Goal: Find specific page/section: Find specific page/section

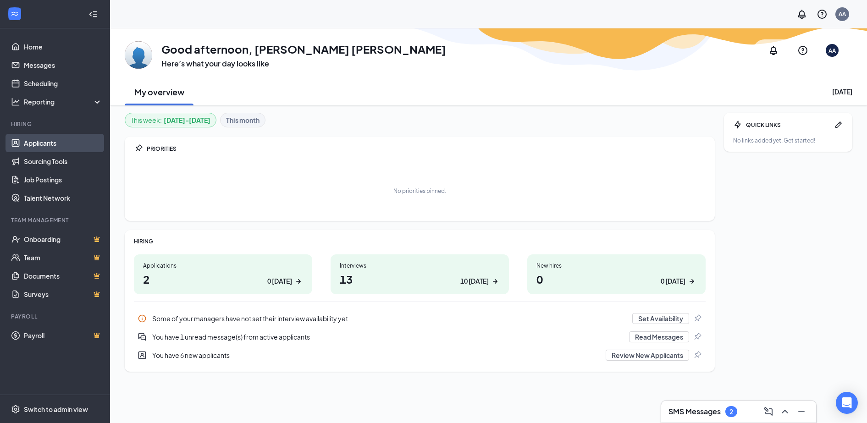
click at [45, 144] on link "Applicants" at bounding box center [63, 143] width 78 height 18
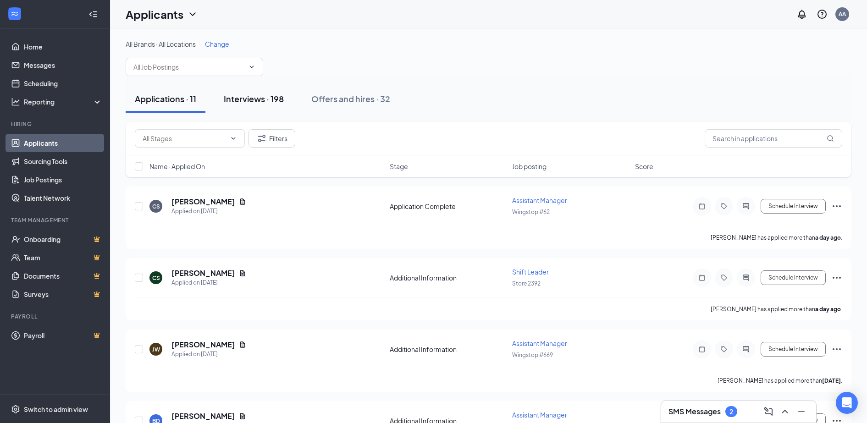
click at [241, 107] on button "Interviews · 198" at bounding box center [254, 99] width 78 height 28
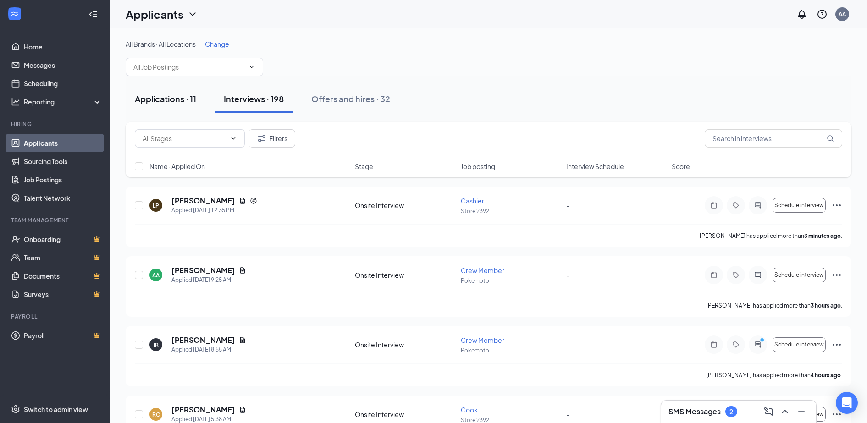
click at [193, 108] on button "Applications · 11" at bounding box center [166, 99] width 80 height 28
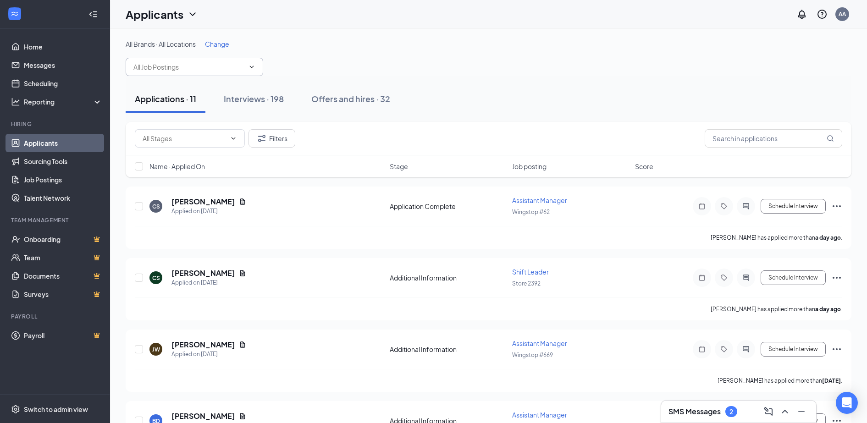
click at [252, 75] on span at bounding box center [195, 67] width 138 height 18
click at [248, 66] on span at bounding box center [250, 66] width 9 height 7
click at [221, 68] on input "text" at bounding box center [188, 67] width 111 height 10
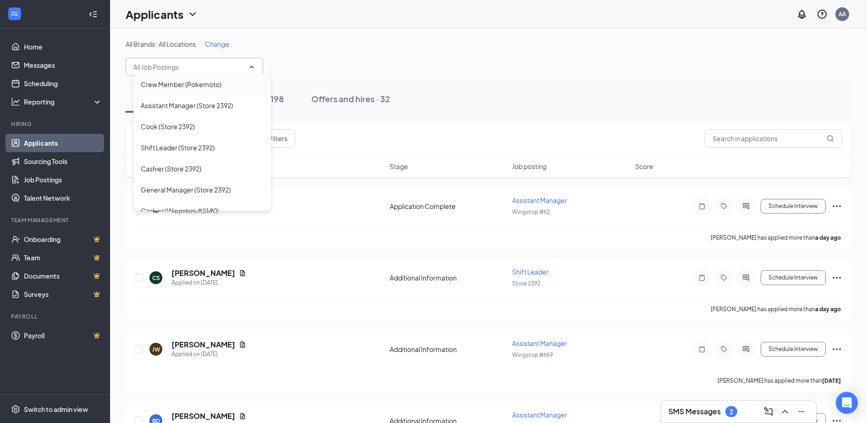
click at [225, 90] on div "Crew Member (Pokemoto)" at bounding box center [202, 84] width 138 height 21
type input "Crew Member (Pokemoto)"
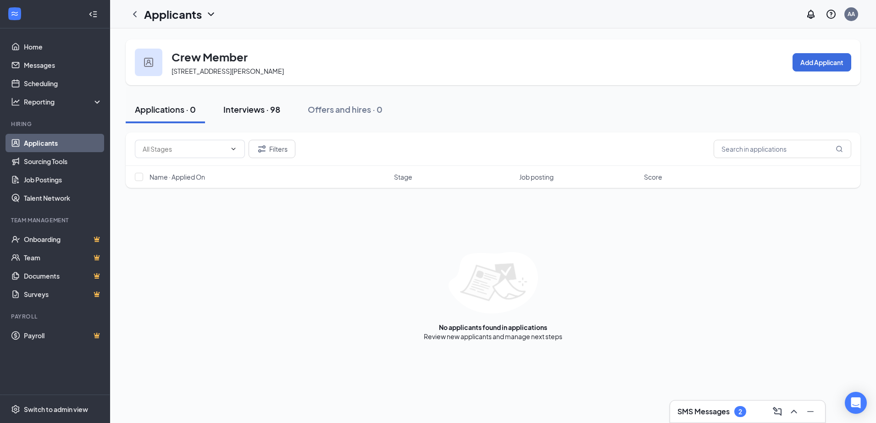
click at [232, 110] on div "Interviews · 98" at bounding box center [251, 109] width 57 height 11
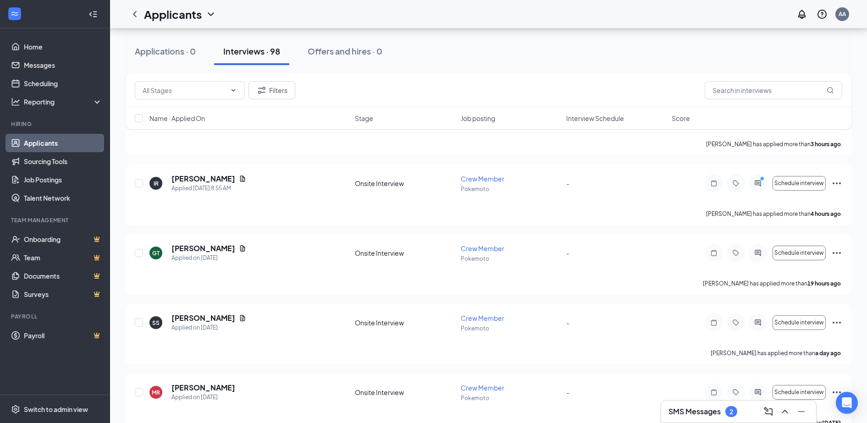
scroll to position [115, 0]
